Goal: Information Seeking & Learning: Check status

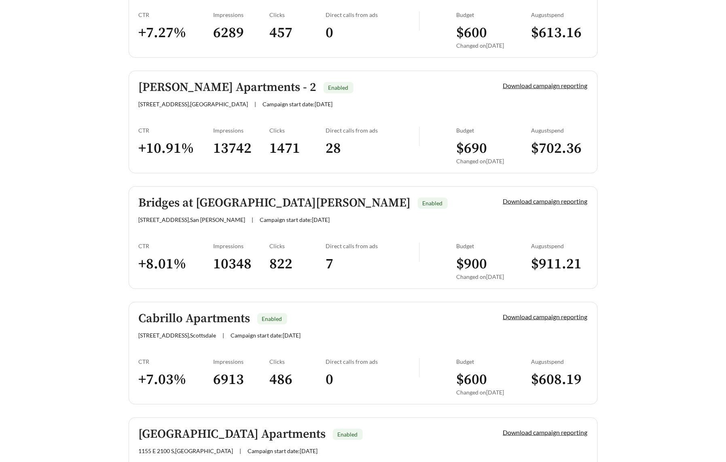
scroll to position [337, 0]
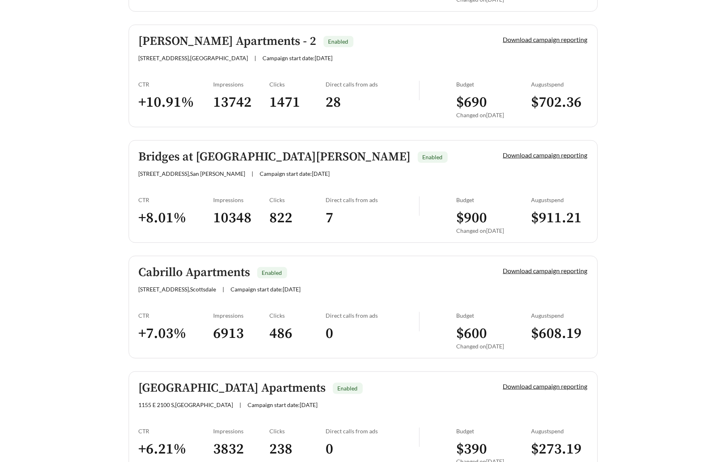
click at [190, 94] on h3 "+ 10.91 %" at bounding box center [176, 102] width 75 height 18
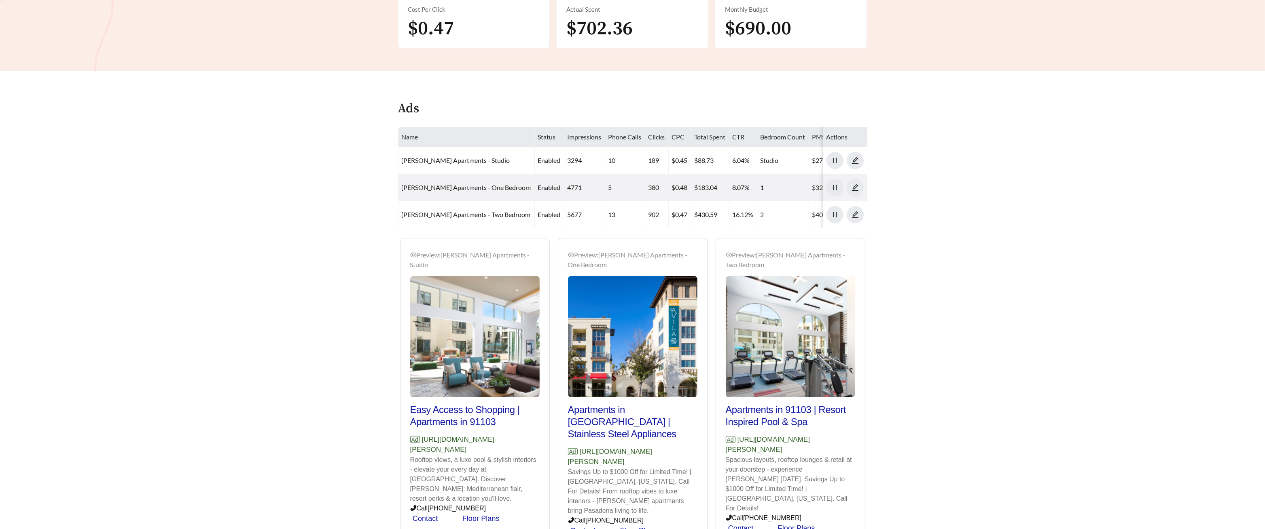
scroll to position [285, 0]
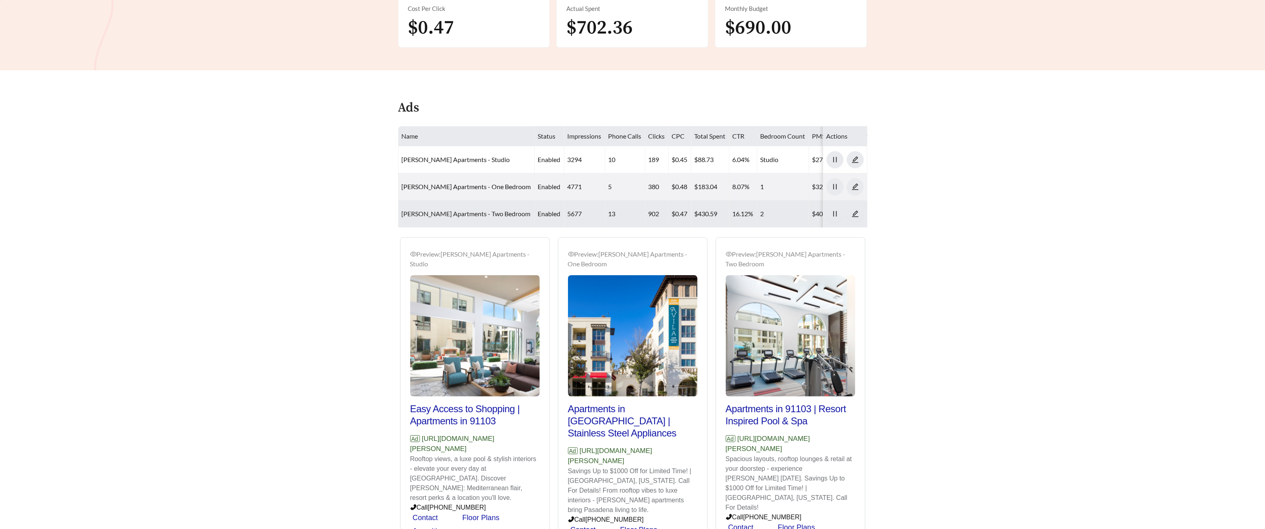
click at [439, 210] on link "[PERSON_NAME] Apartments - Two Bedroom" at bounding box center [466, 214] width 129 height 8
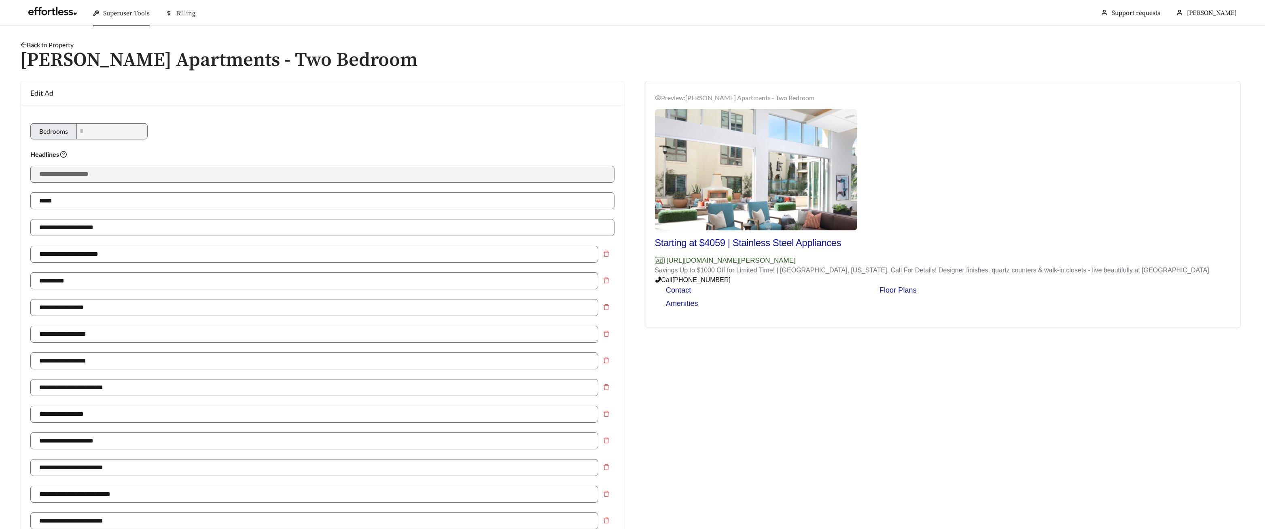
scroll to position [285, 0]
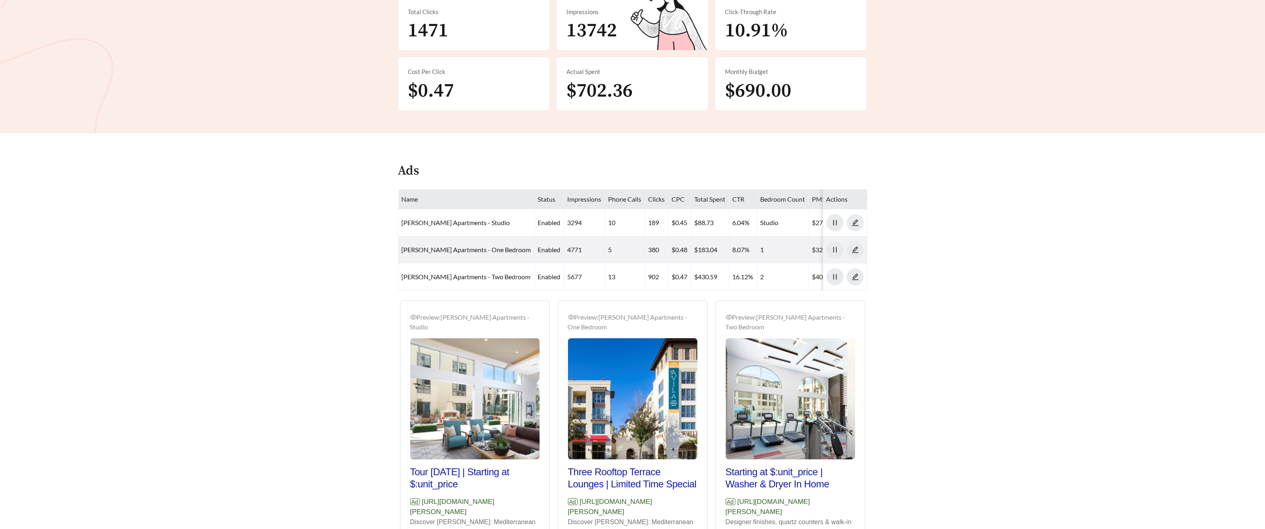
scroll to position [285, 0]
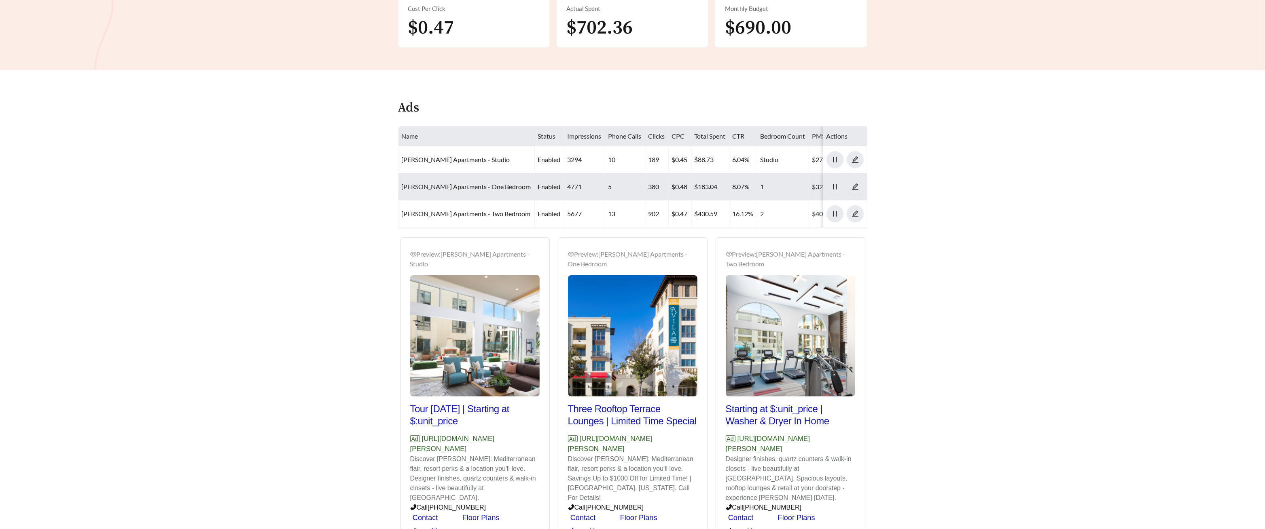
click at [436, 183] on link "[PERSON_NAME] Apartments - One Bedroom" at bounding box center [466, 187] width 129 height 8
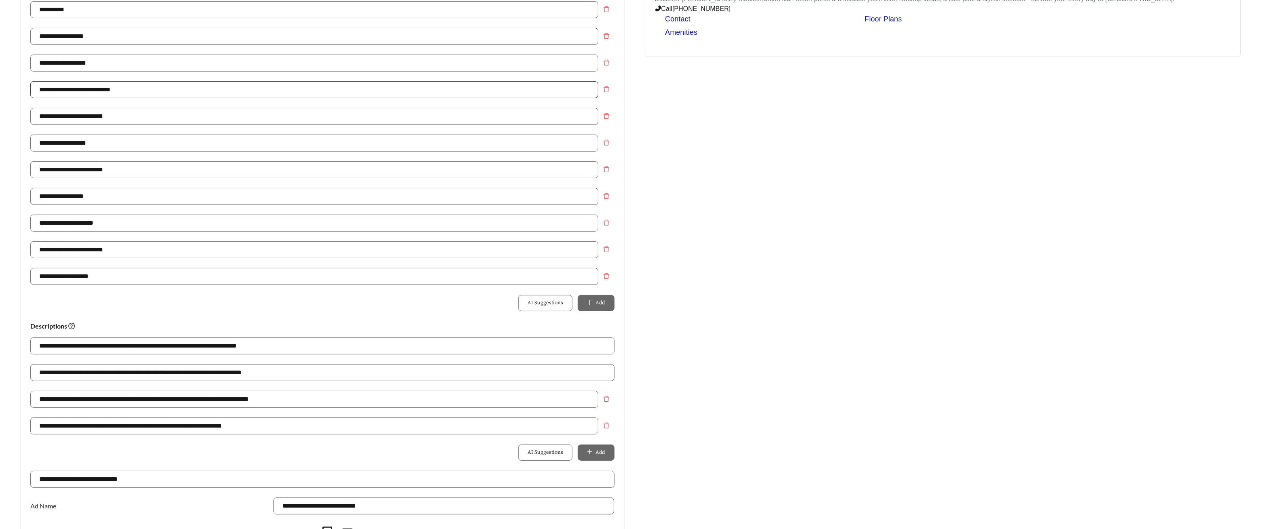
scroll to position [273, 0]
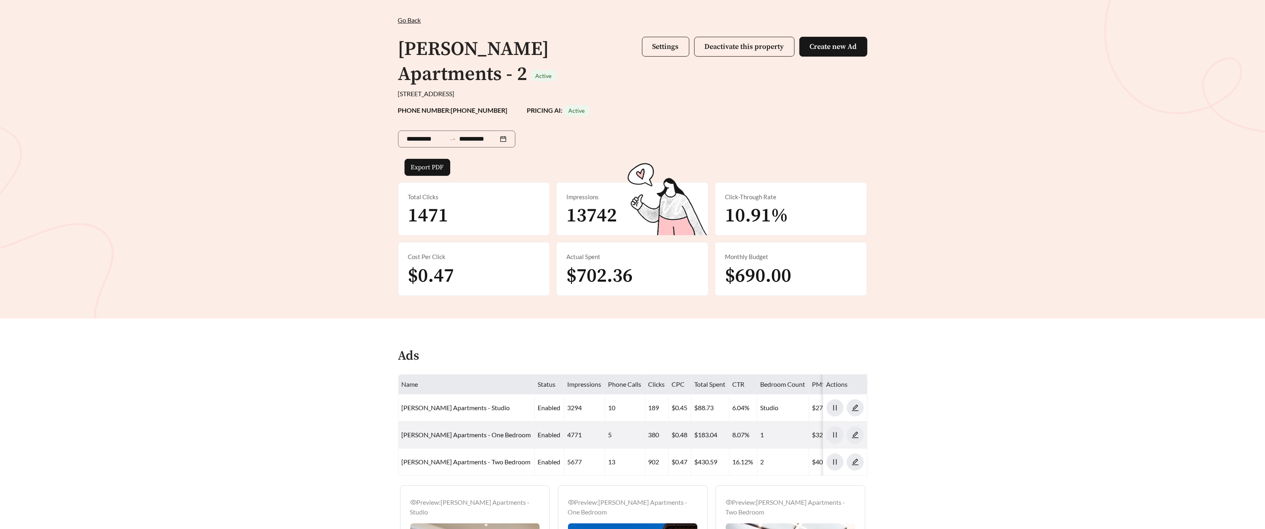
scroll to position [38, 0]
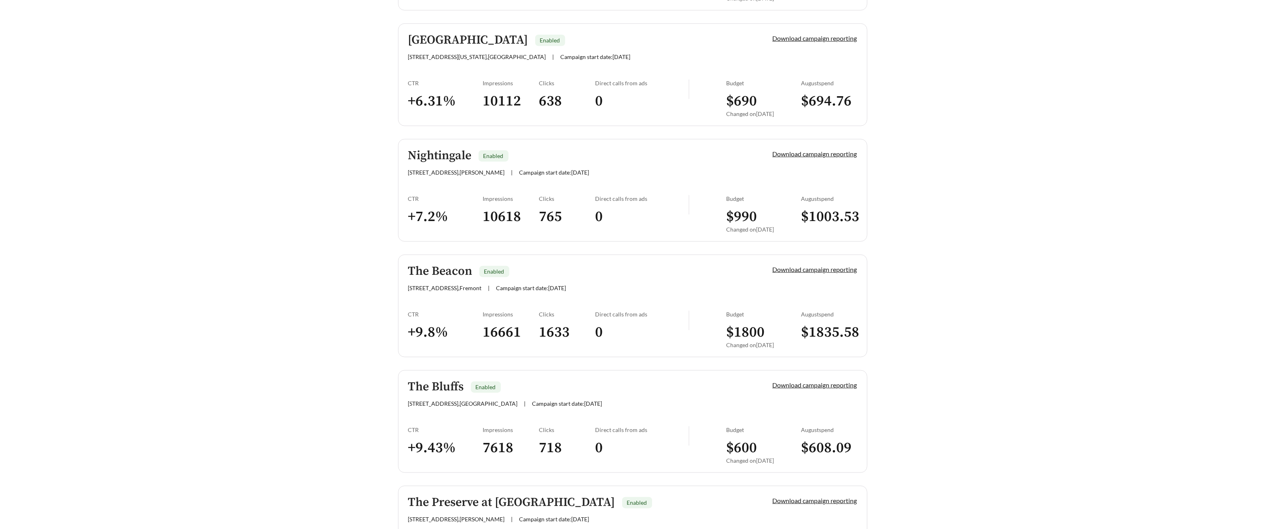
scroll to position [1033, 0]
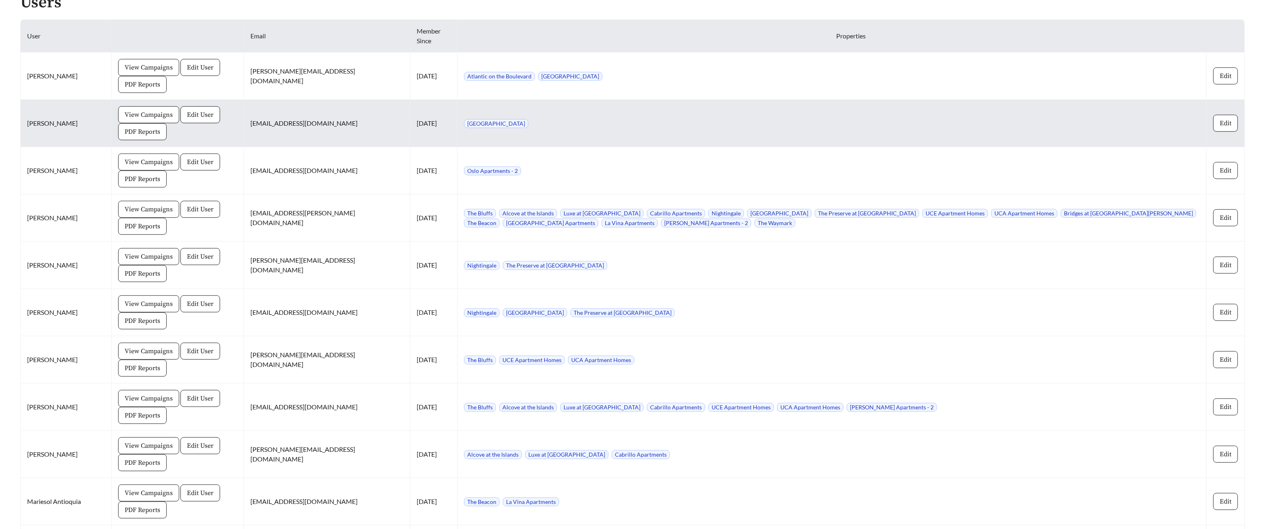
scroll to position [820, 0]
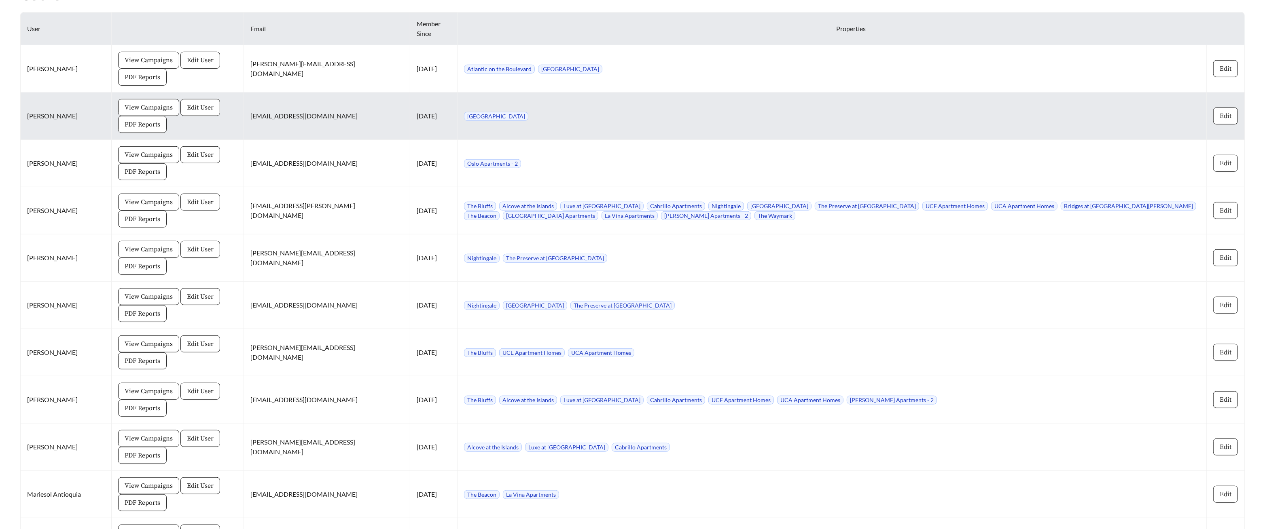
drag, startPoint x: 274, startPoint y: 115, endPoint x: 360, endPoint y: 108, distance: 86.0
click at [360, 108] on td "ccrmgr@amcllc.net" at bounding box center [327, 116] width 166 height 47
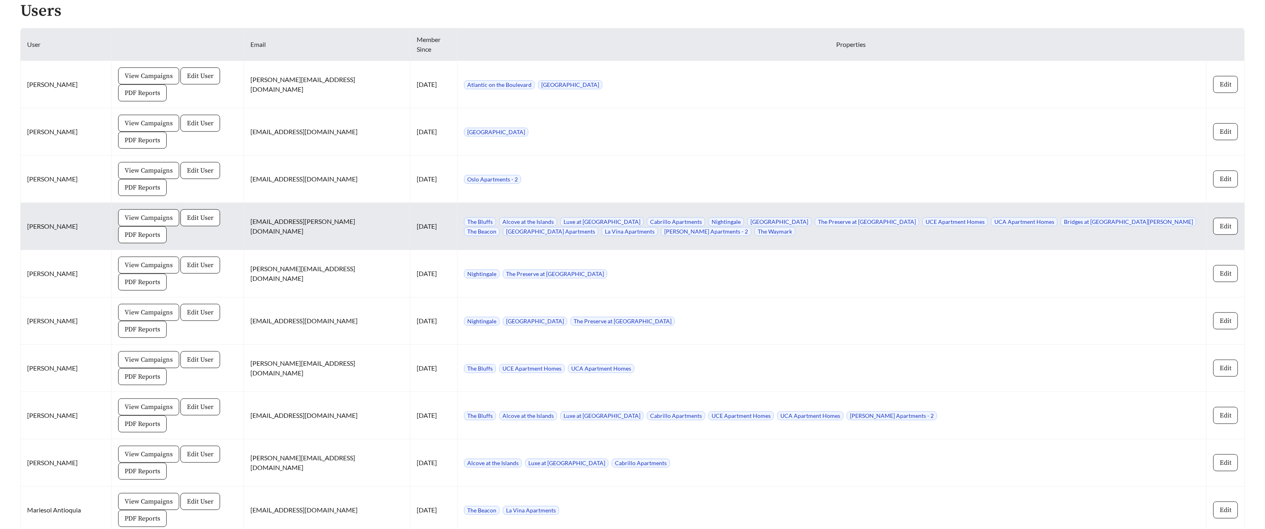
scroll to position [807, 0]
click at [163, 220] on button "View Campaigns" at bounding box center [148, 215] width 61 height 17
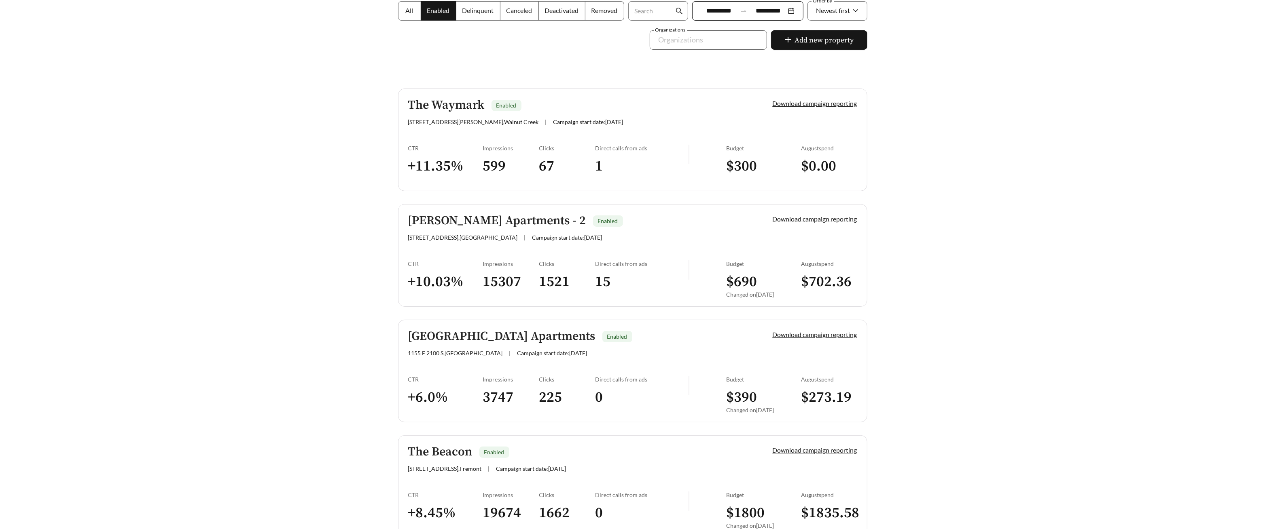
scroll to position [157, 0]
